Goal: Check status: Check status

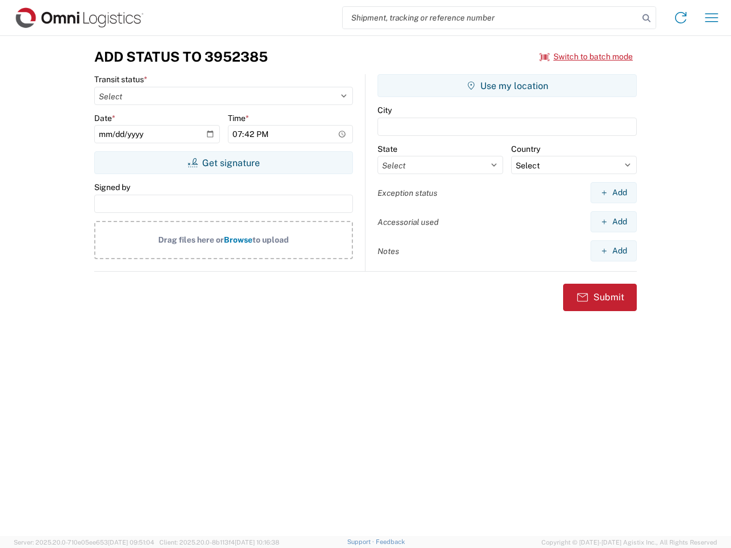
click at [491, 18] on input "search" at bounding box center [491, 18] width 296 height 22
click at [646, 18] on icon at bounding box center [646, 18] width 16 height 16
click at [681, 18] on icon at bounding box center [681, 18] width 18 height 18
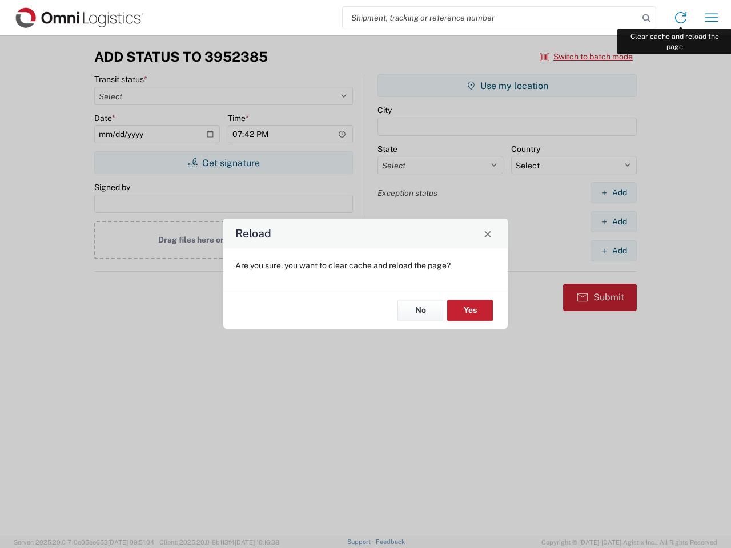
click at [712, 18] on div "Reload Are you sure, you want to clear cache and reload the page? No Yes" at bounding box center [365, 274] width 731 height 548
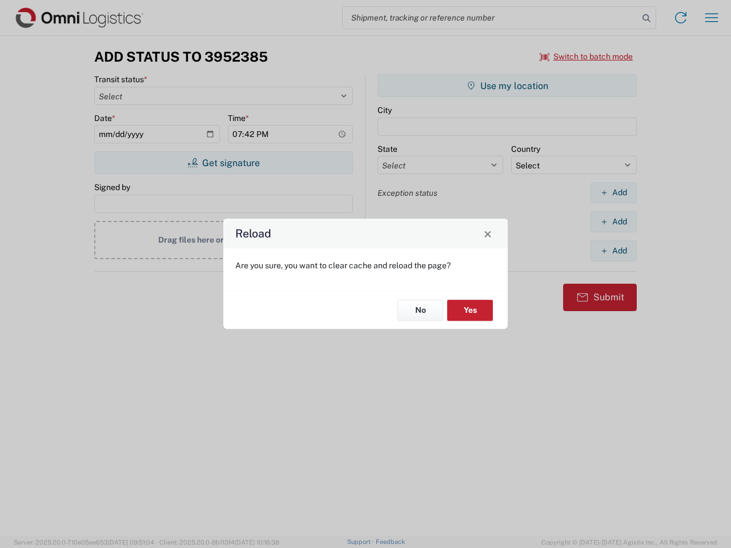
click at [587, 57] on div "Reload Are you sure, you want to clear cache and reload the page? No Yes" at bounding box center [365, 274] width 731 height 548
click at [223, 163] on div "Reload Are you sure, you want to clear cache and reload the page? No Yes" at bounding box center [365, 274] width 731 height 548
click at [507, 86] on div "Reload Are you sure, you want to clear cache and reload the page? No Yes" at bounding box center [365, 274] width 731 height 548
click at [613, 192] on div "Reload Are you sure, you want to clear cache and reload the page? No Yes" at bounding box center [365, 274] width 731 height 548
click at [613, 222] on div "Reload Are you sure, you want to clear cache and reload the page? No Yes" at bounding box center [365, 274] width 731 height 548
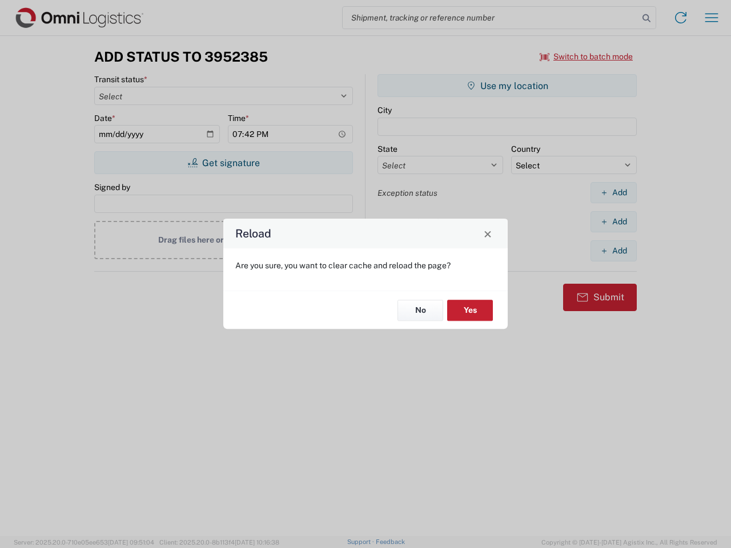
click at [613, 251] on div "Reload Are you sure, you want to clear cache and reload the page? No Yes" at bounding box center [365, 274] width 731 height 548
